Goal: Information Seeking & Learning: Stay updated

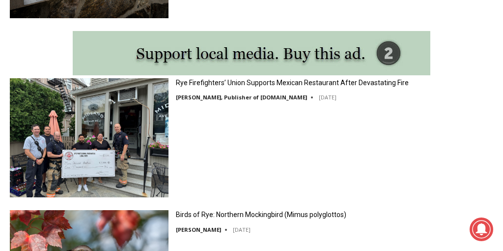
scroll to position [1635, 0]
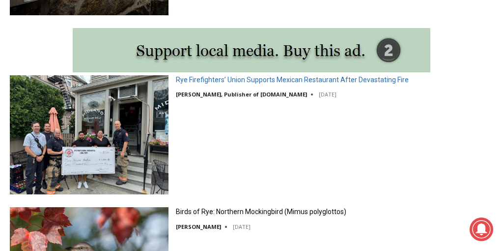
click at [222, 80] on link "Rye Firefighters’ Union Supports Mexican Restaurant After Devastating Fire" at bounding box center [292, 79] width 233 height 9
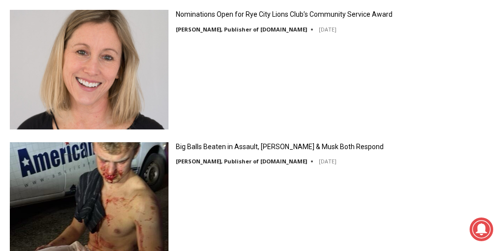
scroll to position [3051, 0]
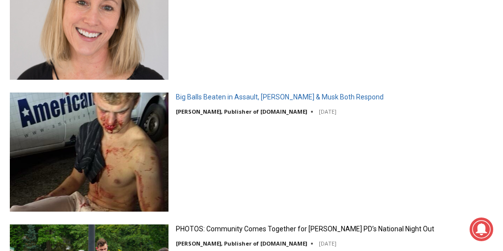
click at [192, 101] on link "Big Balls Beaten in Assault, [PERSON_NAME] & Musk Both Respond" at bounding box center [280, 96] width 208 height 9
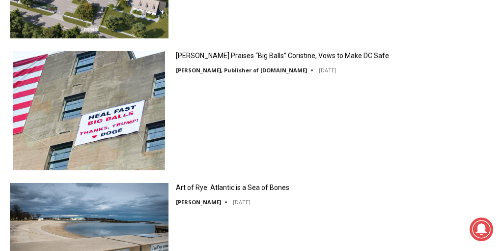
scroll to position [1348, 0]
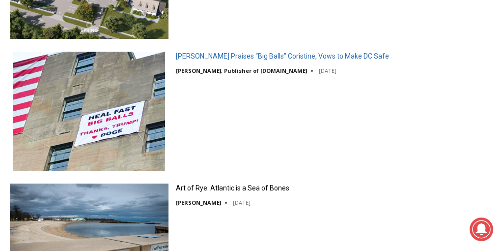
click at [204, 56] on link "[PERSON_NAME] Praises “Big Balls” Coristine, Vows to Make DC Safe" at bounding box center [282, 56] width 213 height 9
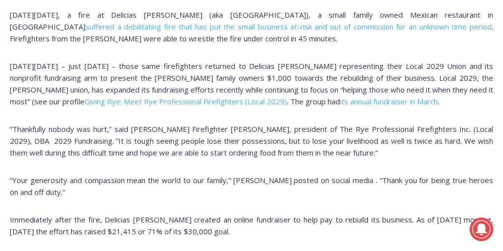
scroll to position [768, 0]
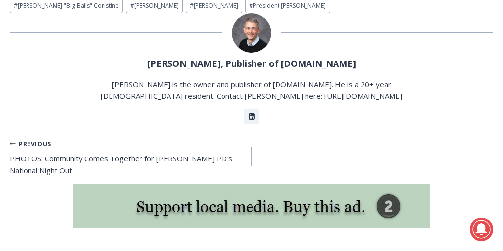
scroll to position [2863, 0]
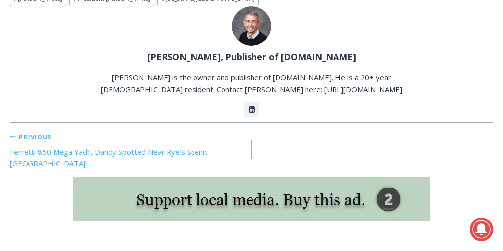
scroll to position [2833, 0]
